Goal: Task Accomplishment & Management: Complete application form

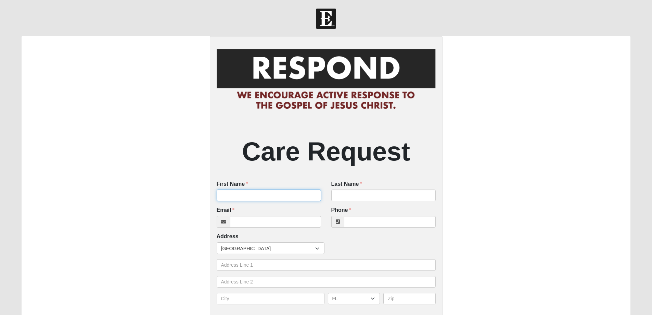
click at [250, 196] on input "First Name" at bounding box center [269, 195] width 104 height 12
type input "[PERSON_NAME]"
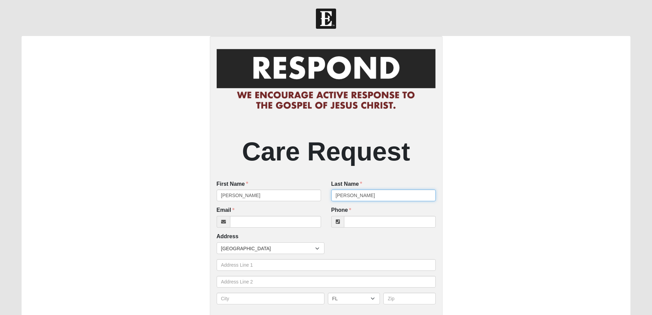
type input "[PERSON_NAME]"
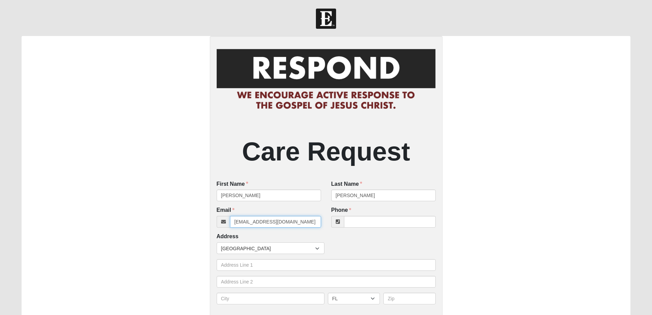
type input "[EMAIL_ADDRESS][DOMAIN_NAME]"
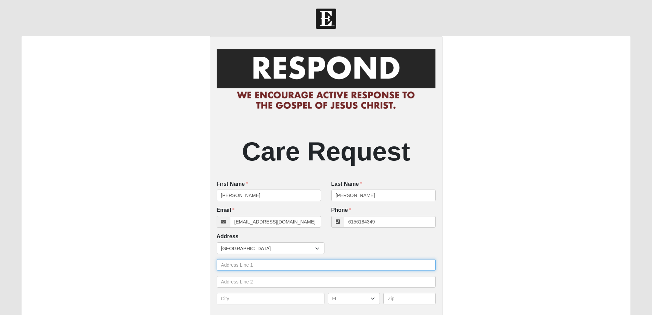
type input "[PHONE_NUMBER]"
type input "[STREET_ADDRESS][PERSON_NAME]"
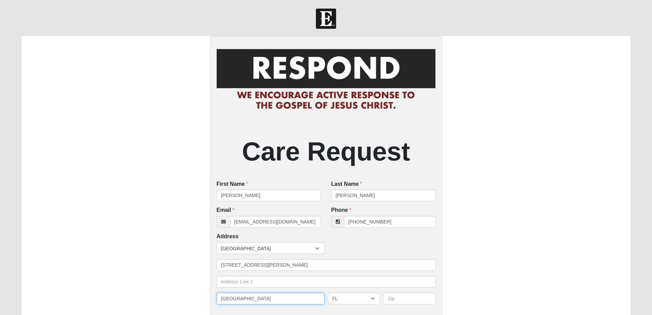
type input "[GEOGRAPHIC_DATA]"
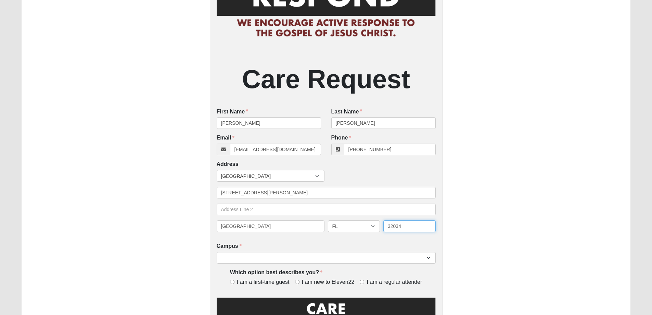
scroll to position [103, 0]
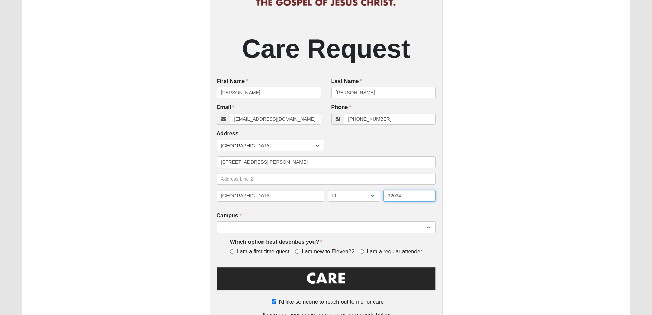
type input "32034"
click at [312, 230] on select "Arlington Baymeadows Eleven22 Online [PERSON_NAME][GEOGRAPHIC_DATA] Jesup [GEOG…" at bounding box center [326, 227] width 219 height 12
select select "17"
click at [217, 222] on select "Arlington Baymeadows Eleven22 Online [PERSON_NAME][GEOGRAPHIC_DATA] Jesup [GEOG…" at bounding box center [326, 227] width 219 height 12
click at [298, 251] on input "I am new to Eleven22" at bounding box center [297, 251] width 4 height 4
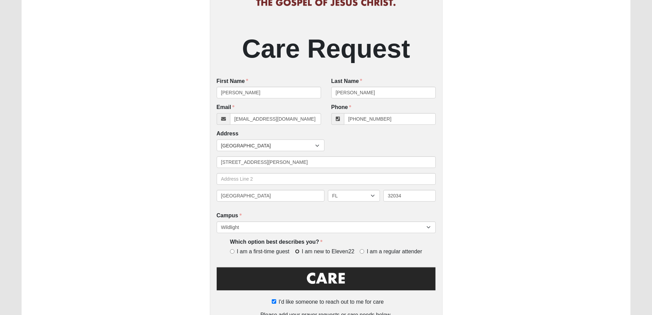
radio input "true"
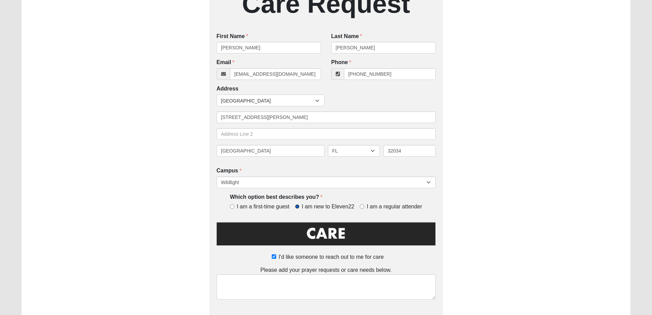
scroll to position [195, 0]
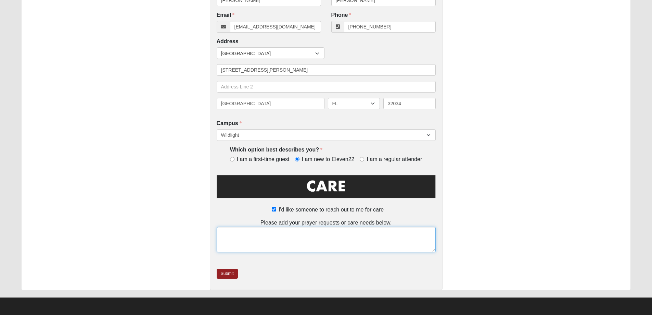
click at [283, 231] on textarea at bounding box center [326, 239] width 219 height 25
click at [238, 239] on textarea at bounding box center [326, 239] width 219 height 25
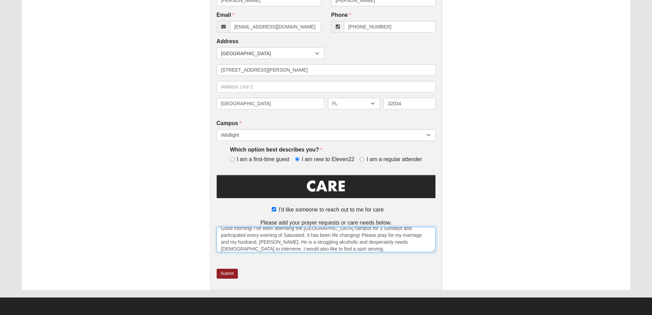
scroll to position [0, 0]
drag, startPoint x: 363, startPoint y: 239, endPoint x: 401, endPoint y: 239, distance: 38.0
click at [401, 239] on textarea "Good morning! I've been attending the [GEOGRAPHIC_DATA] campus for 3 Sundays an…" at bounding box center [326, 239] width 219 height 25
click at [389, 240] on textarea "Good morning! I've been attending the [GEOGRAPHIC_DATA] campus for 3 Sundays an…" at bounding box center [326, 239] width 219 height 25
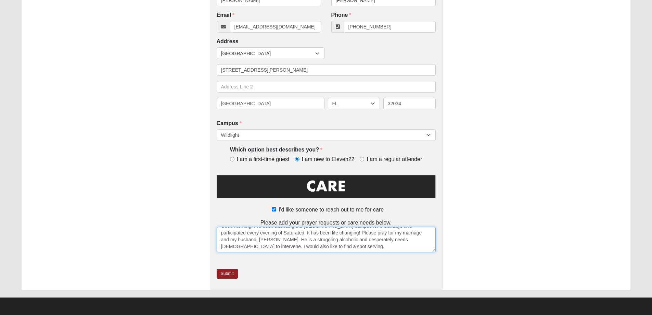
click at [268, 248] on textarea "Good morning! I've been attending the [GEOGRAPHIC_DATA] campus for 3 Sundays an…" at bounding box center [326, 239] width 219 height 25
click at [268, 237] on textarea "Good morning! I've been attending the [GEOGRAPHIC_DATA] campus for 3 Sundays an…" at bounding box center [326, 239] width 219 height 25
click at [378, 237] on textarea "Good morning! I've been attending the [GEOGRAPHIC_DATA] campus for 3 Sundays an…" at bounding box center [326, 239] width 219 height 25
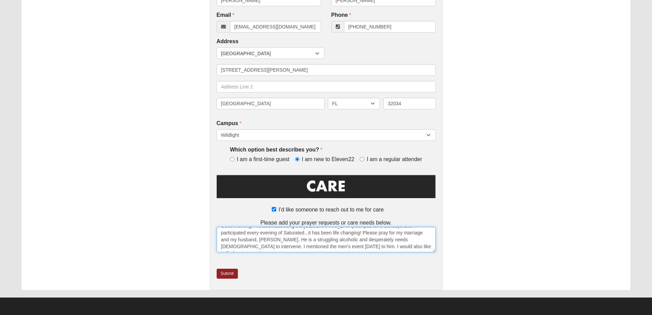
click at [361, 245] on textarea "Good morning! I've been attending the [GEOGRAPHIC_DATA] campus for 3 Sundays an…" at bounding box center [326, 239] width 219 height 25
type textarea "Good morning! I've been attending the [GEOGRAPHIC_DATA] campus for 3 Sundays an…"
click at [228, 273] on link "Submit" at bounding box center [227, 273] width 21 height 10
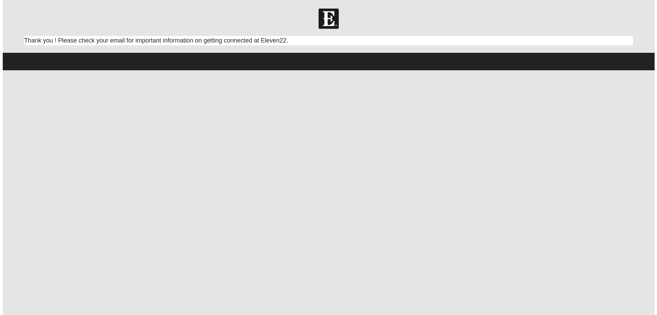
scroll to position [0, 0]
